Goal: Transaction & Acquisition: Purchase product/service

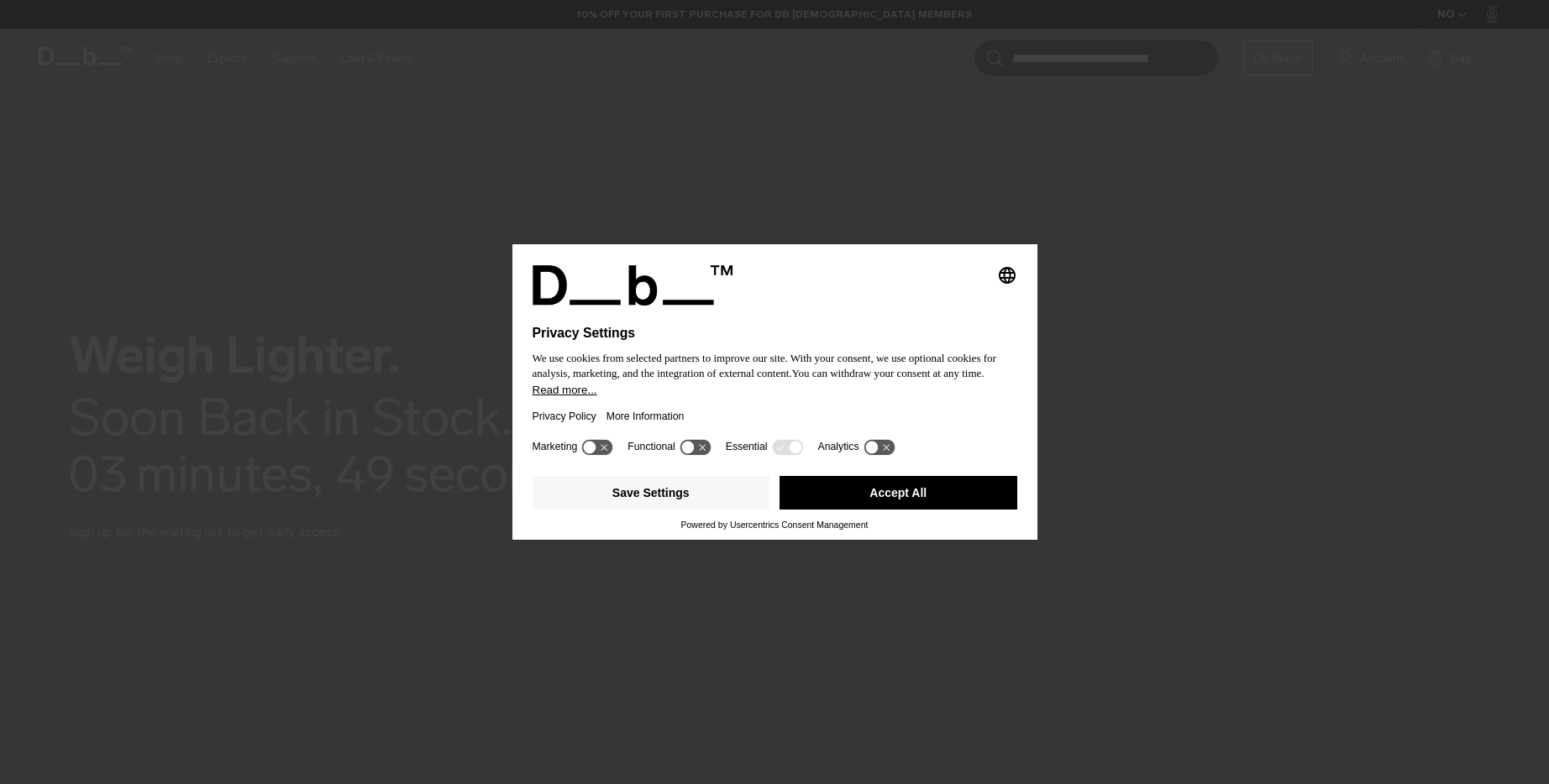
click at [861, 505] on button "Accept All" at bounding box center [898, 493] width 238 height 34
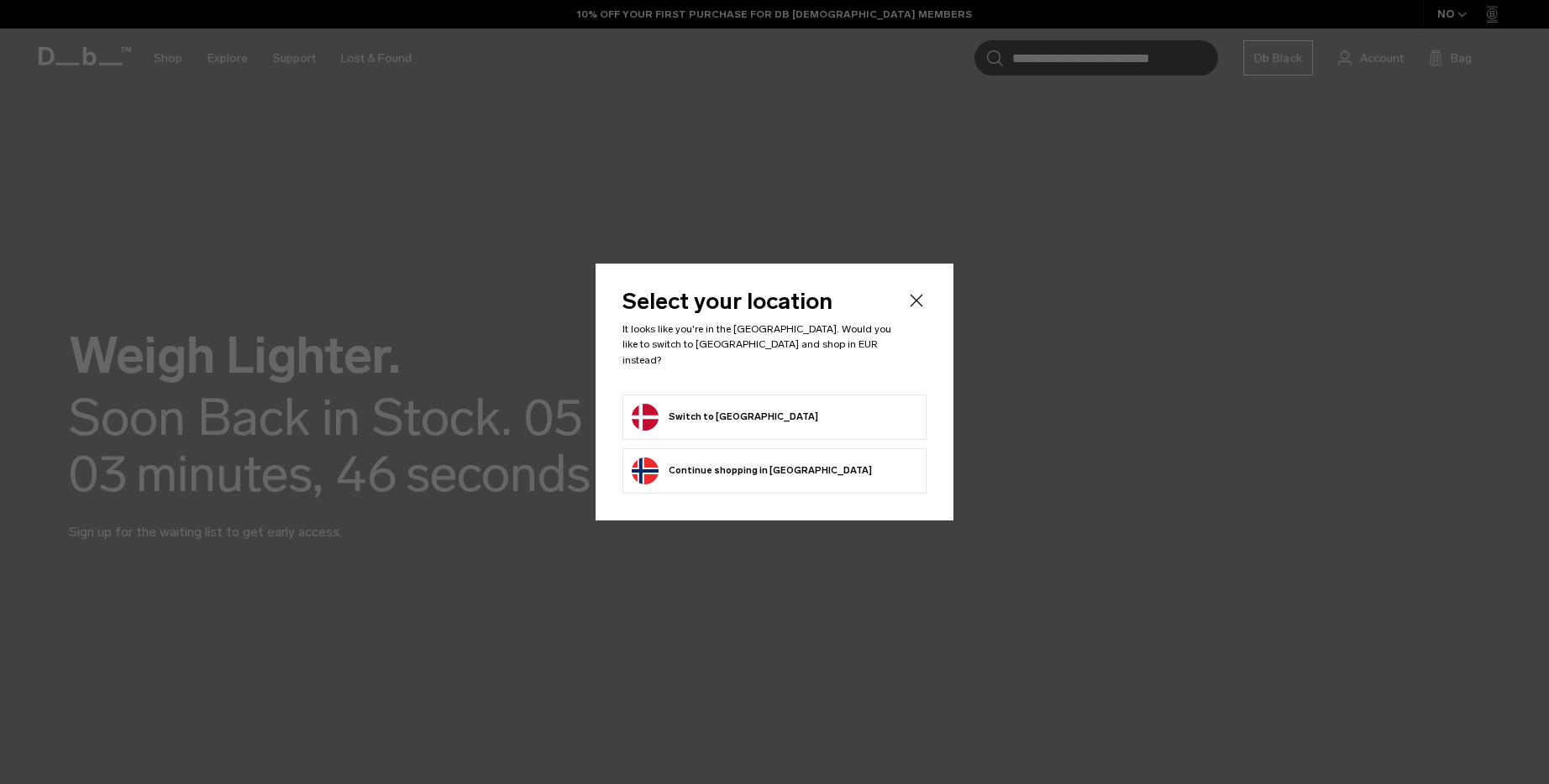
click at [692, 421] on button "Switch to [GEOGRAPHIC_DATA]" at bounding box center [725, 417] width 187 height 27
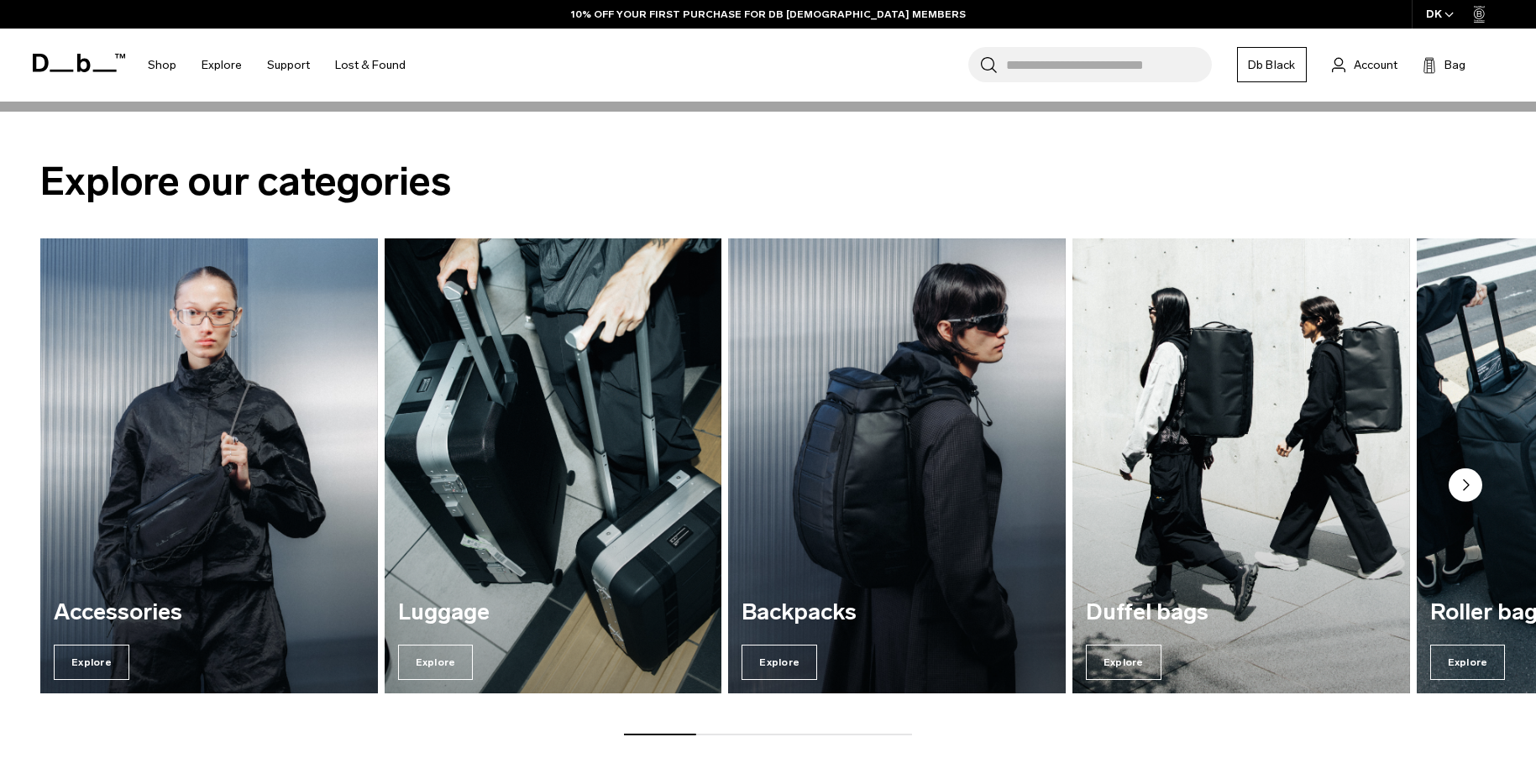
scroll to position [880, 0]
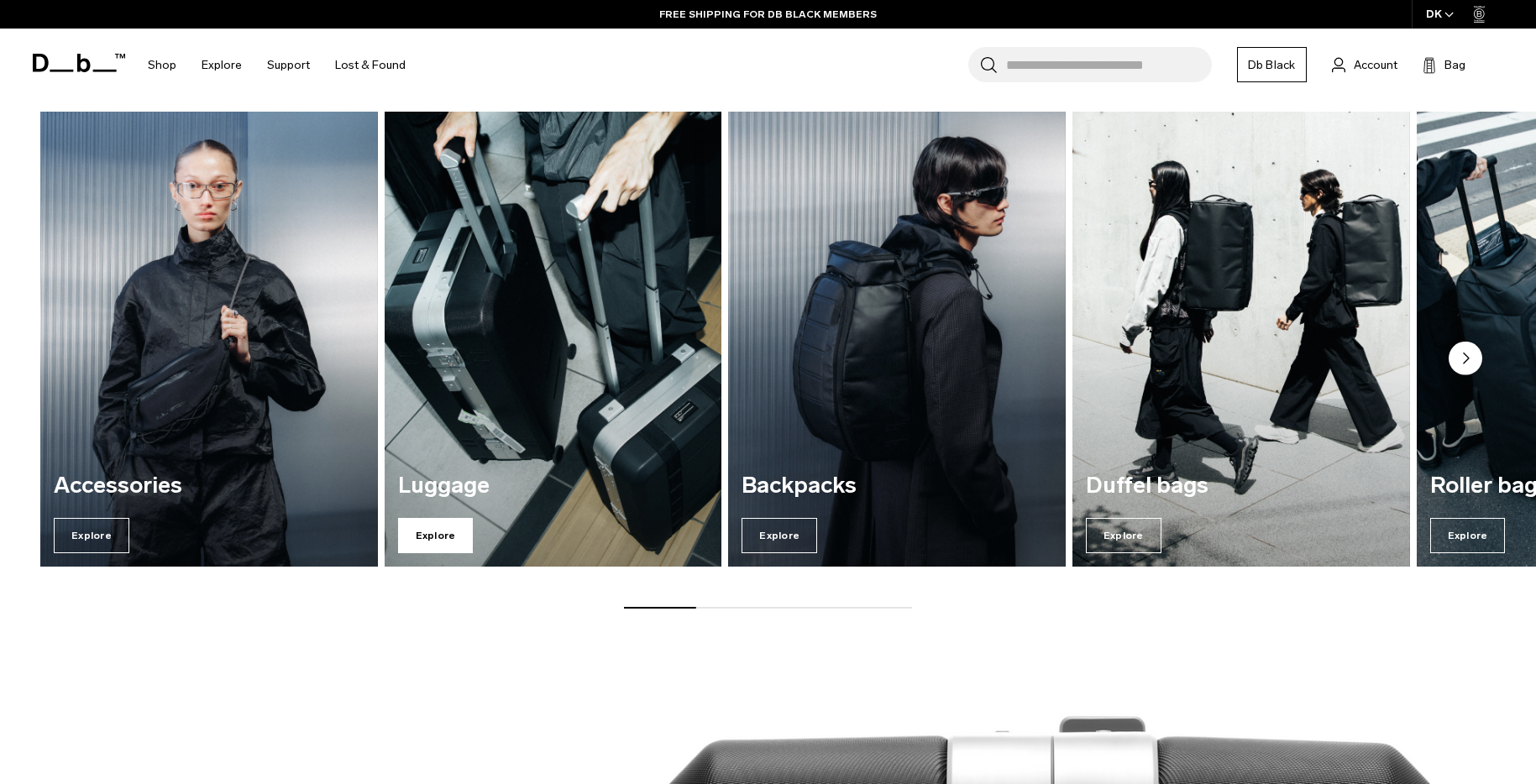
click at [422, 526] on span "Explore" at bounding box center [435, 535] width 75 height 36
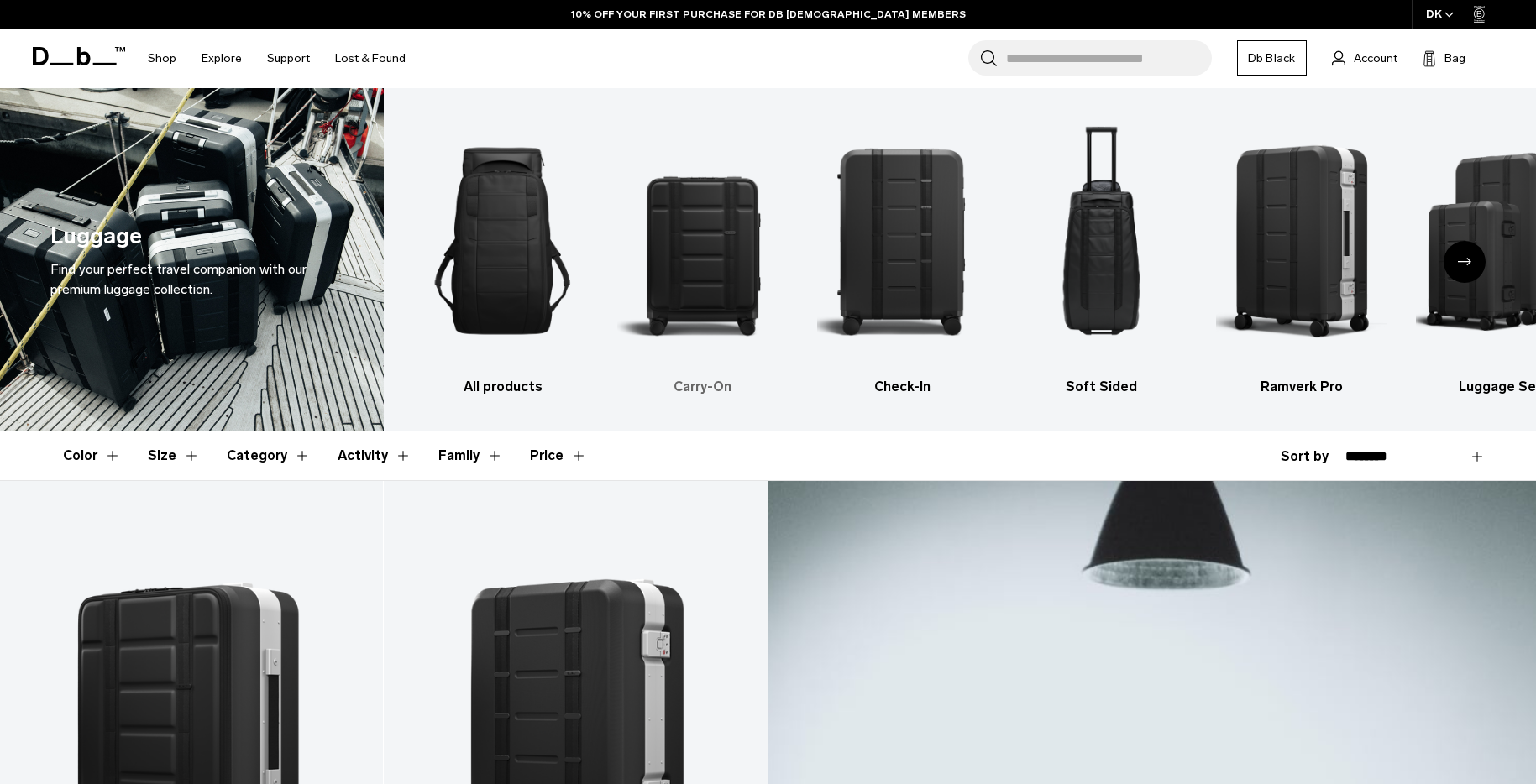
click at [731, 300] on img "2 / 6" at bounding box center [703, 241] width 171 height 255
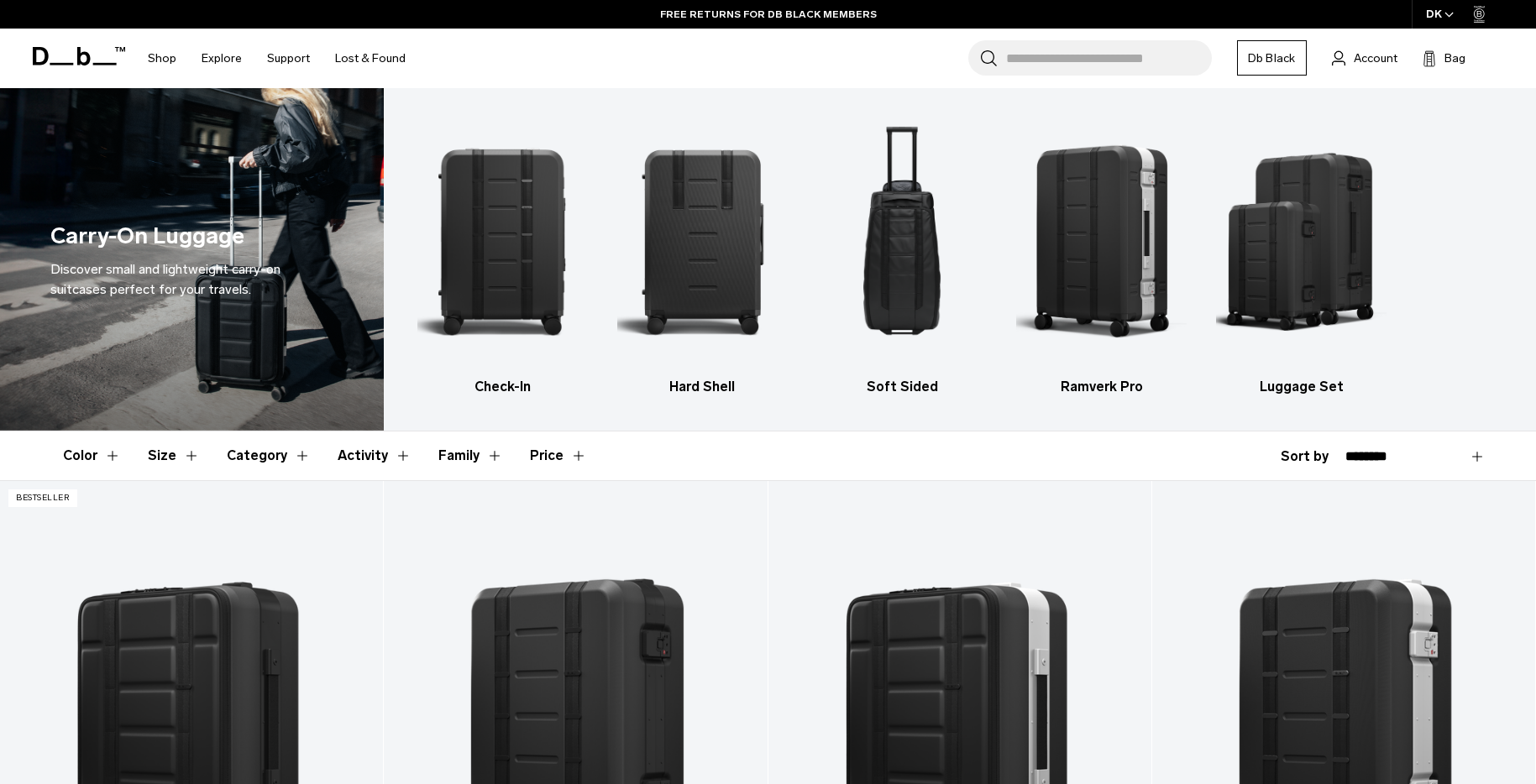
click at [1088, 71] on input "Search for Bags, Luggage..." at bounding box center [1108, 57] width 206 height 36
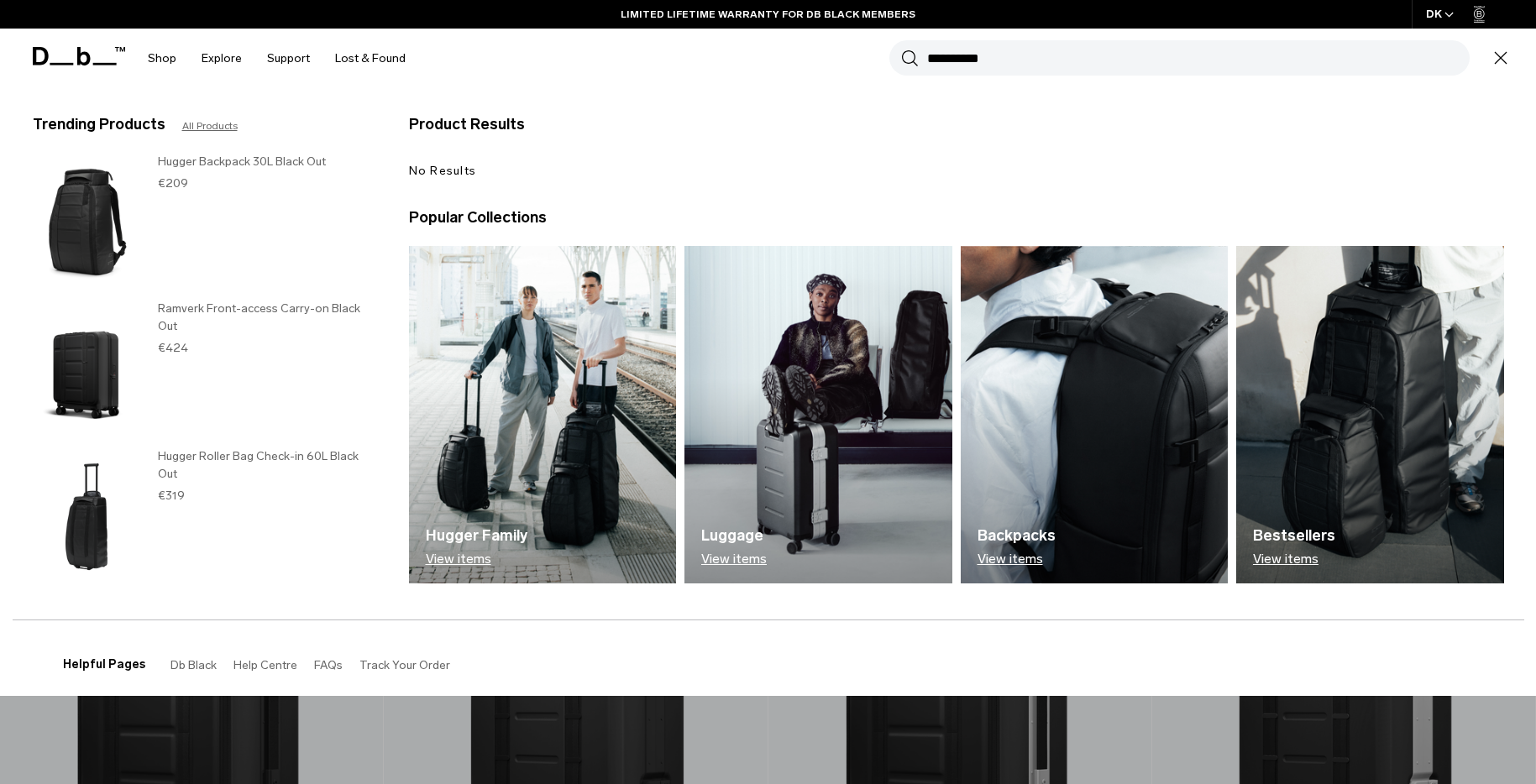
type input "**********"
